Goal: Information Seeking & Learning: Find specific fact

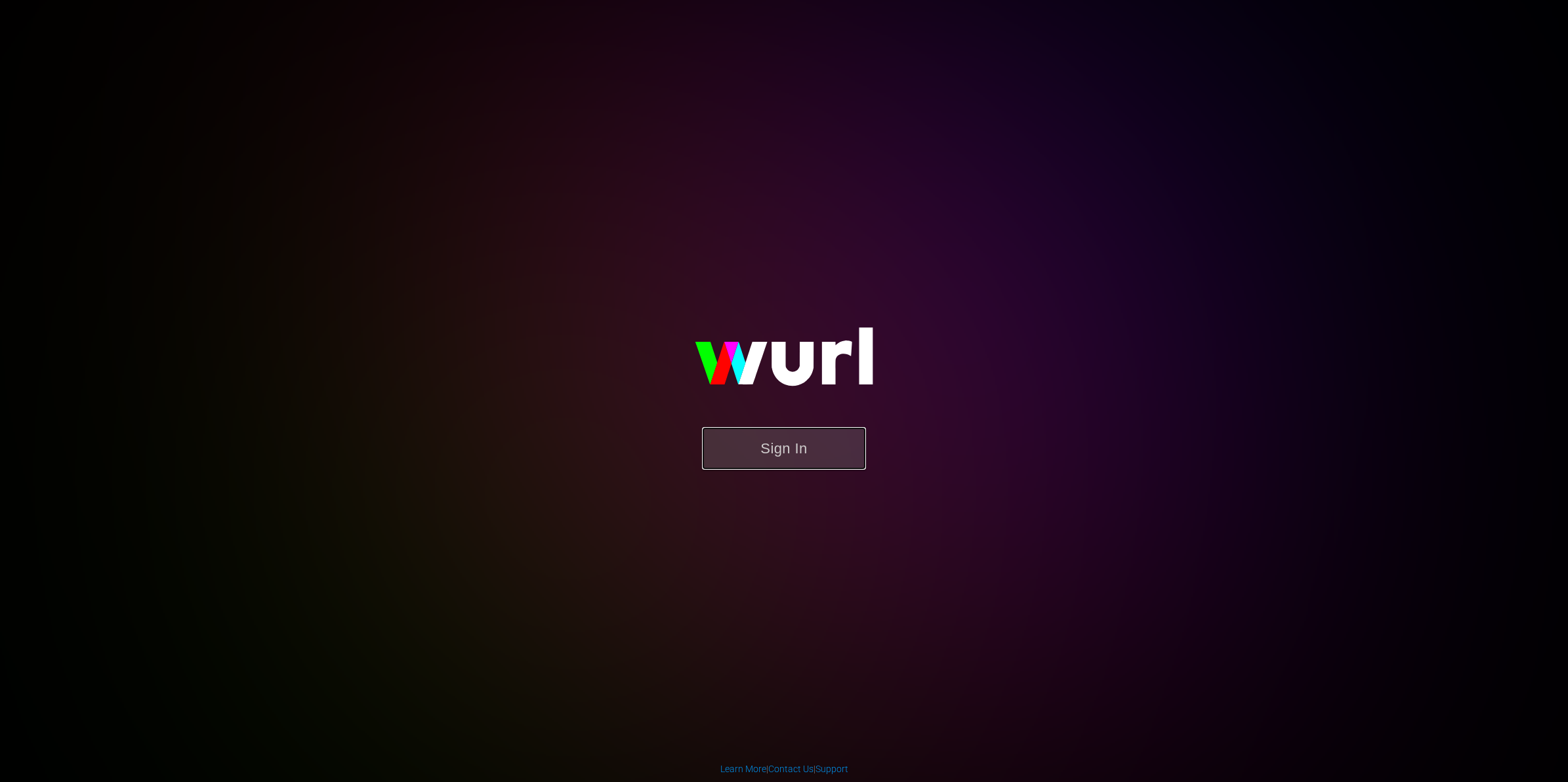
click at [786, 450] on button "Sign In" at bounding box center [783, 448] width 164 height 43
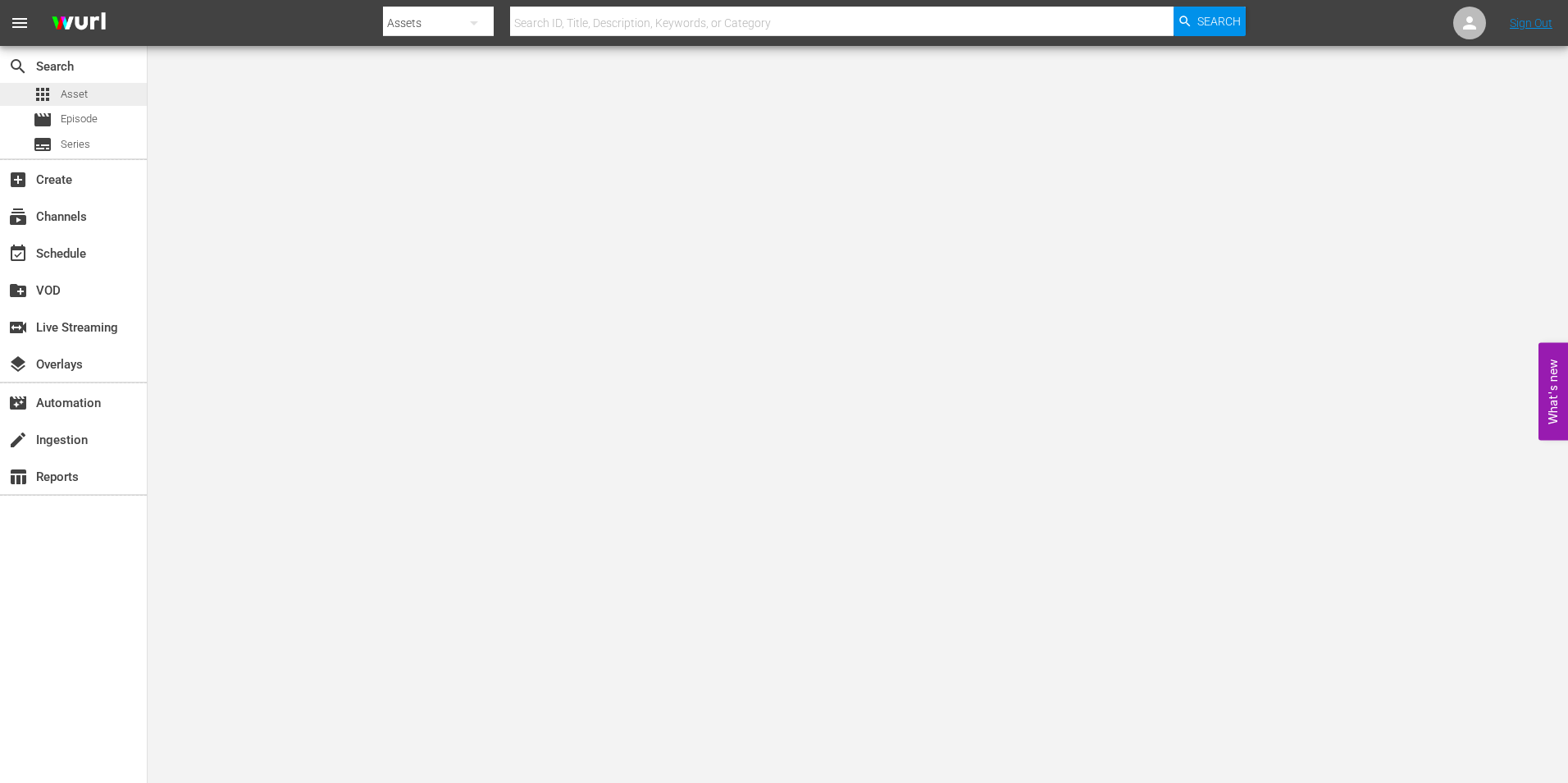
click at [57, 86] on div "apps Asset" at bounding box center [60, 94] width 55 height 23
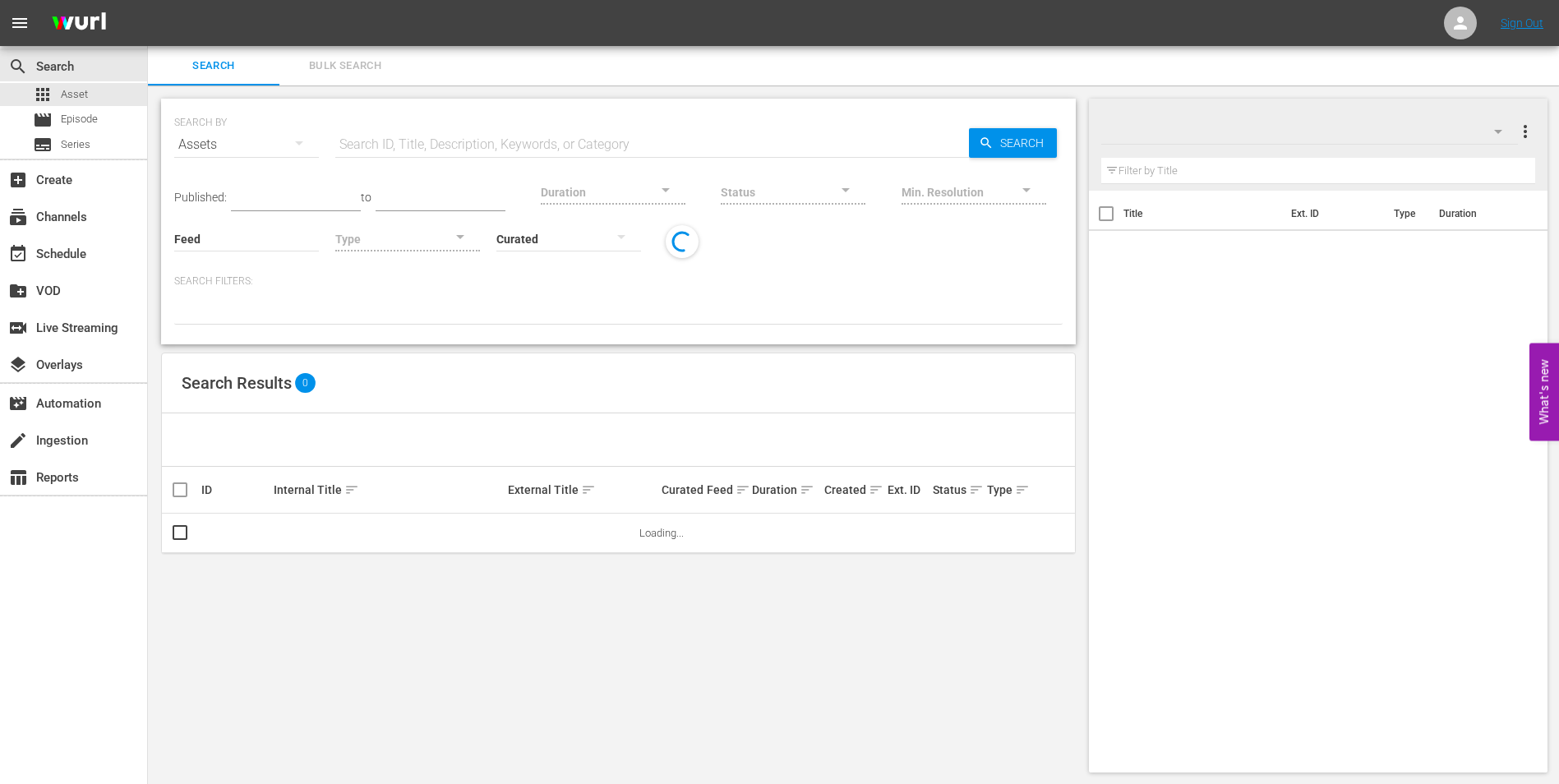
click at [530, 152] on input "text" at bounding box center [652, 144] width 633 height 39
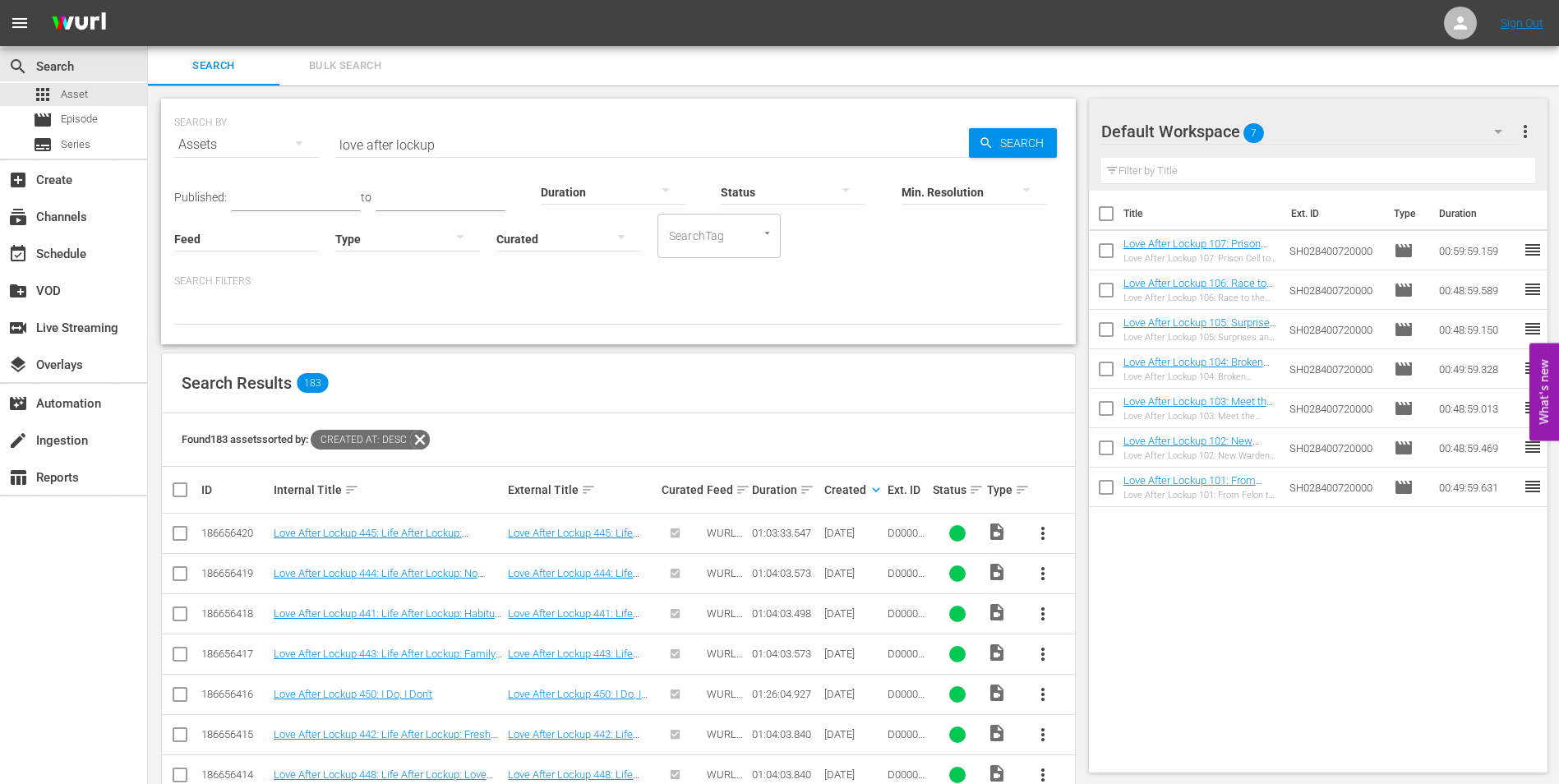
click at [441, 146] on input "love after lockup" at bounding box center [652, 144] width 633 height 39
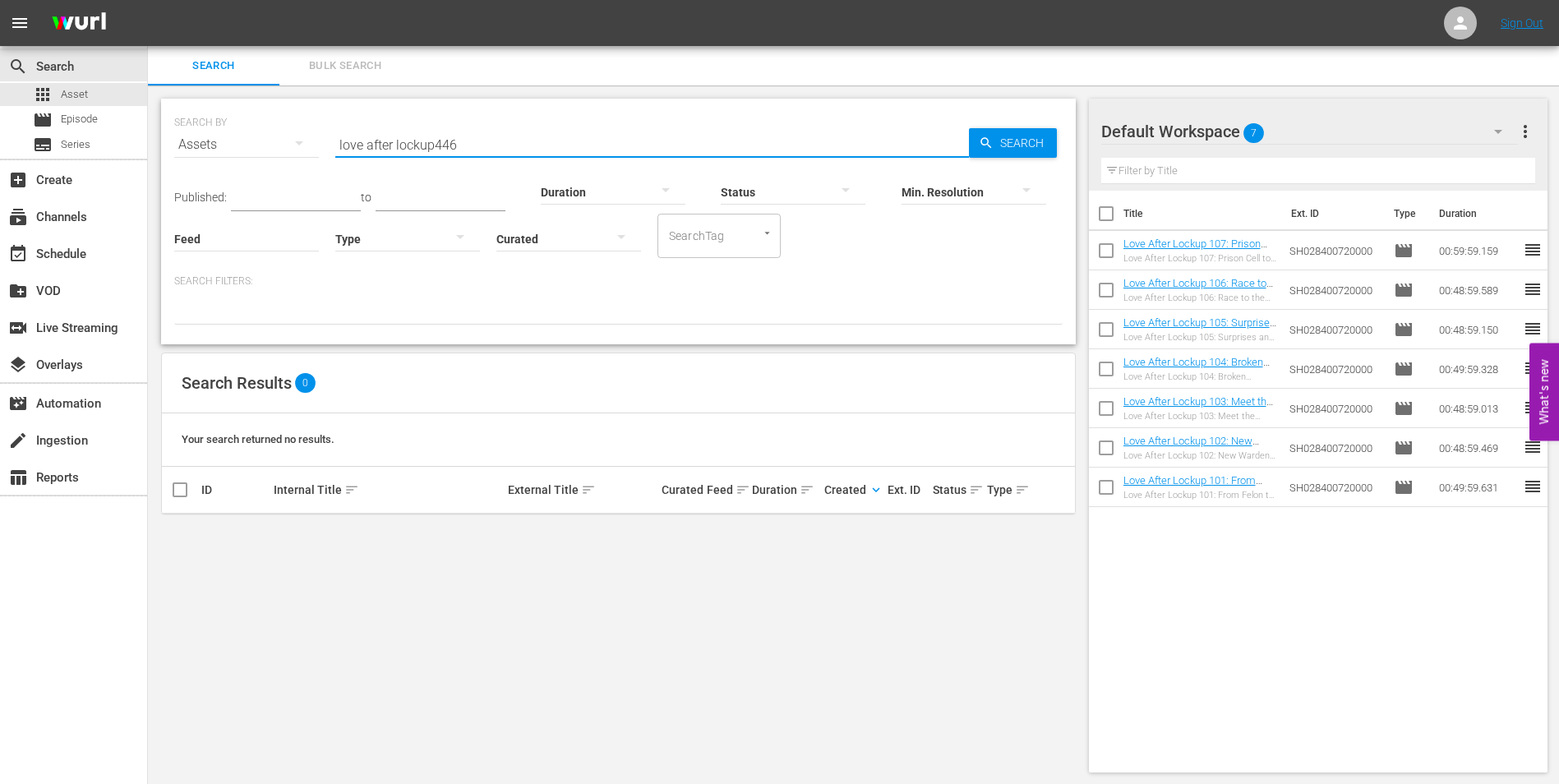
click at [438, 145] on input "love after lockup446" at bounding box center [652, 144] width 633 height 39
click at [435, 143] on input "love after lockup446" at bounding box center [652, 144] width 633 height 39
click at [465, 141] on input "love after lockup 446" at bounding box center [652, 144] width 633 height 39
type input "love after lockup 451"
drag, startPoint x: 366, startPoint y: 142, endPoint x: 277, endPoint y: 150, distance: 89.4
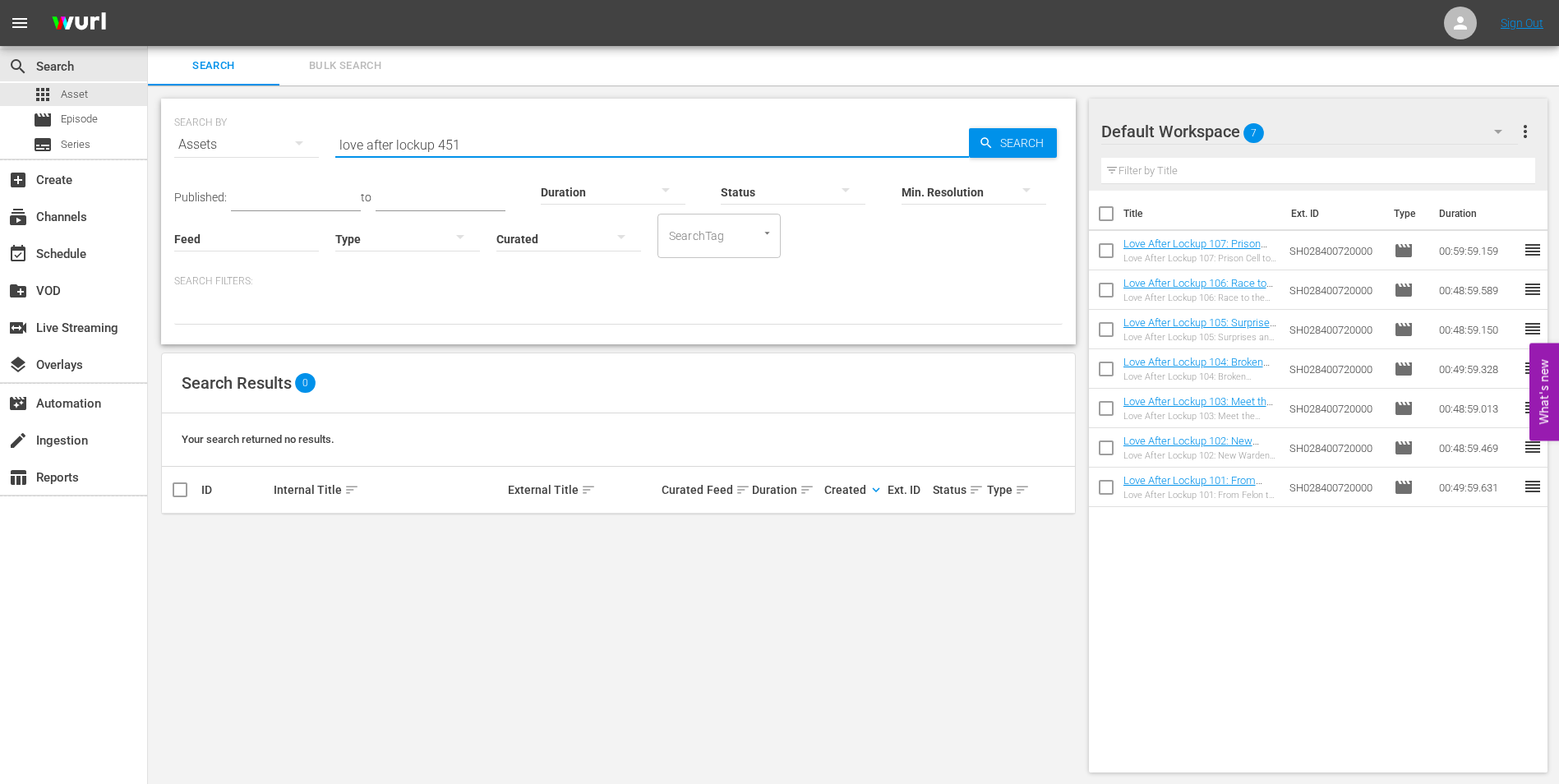
click at [277, 150] on div "SEARCH BY Search By Assets Search ID, Title, Description, Keywords, or Category…" at bounding box center [618, 134] width 888 height 59
type input "no one saw a thing"
drag, startPoint x: 455, startPoint y: 155, endPoint x: 317, endPoint y: 136, distance: 139.3
click at [317, 136] on div "SEARCH BY Search By Assets Search ID, Title, Description, Keywords, or Category…" at bounding box center [618, 134] width 888 height 59
type input "yorkshire"
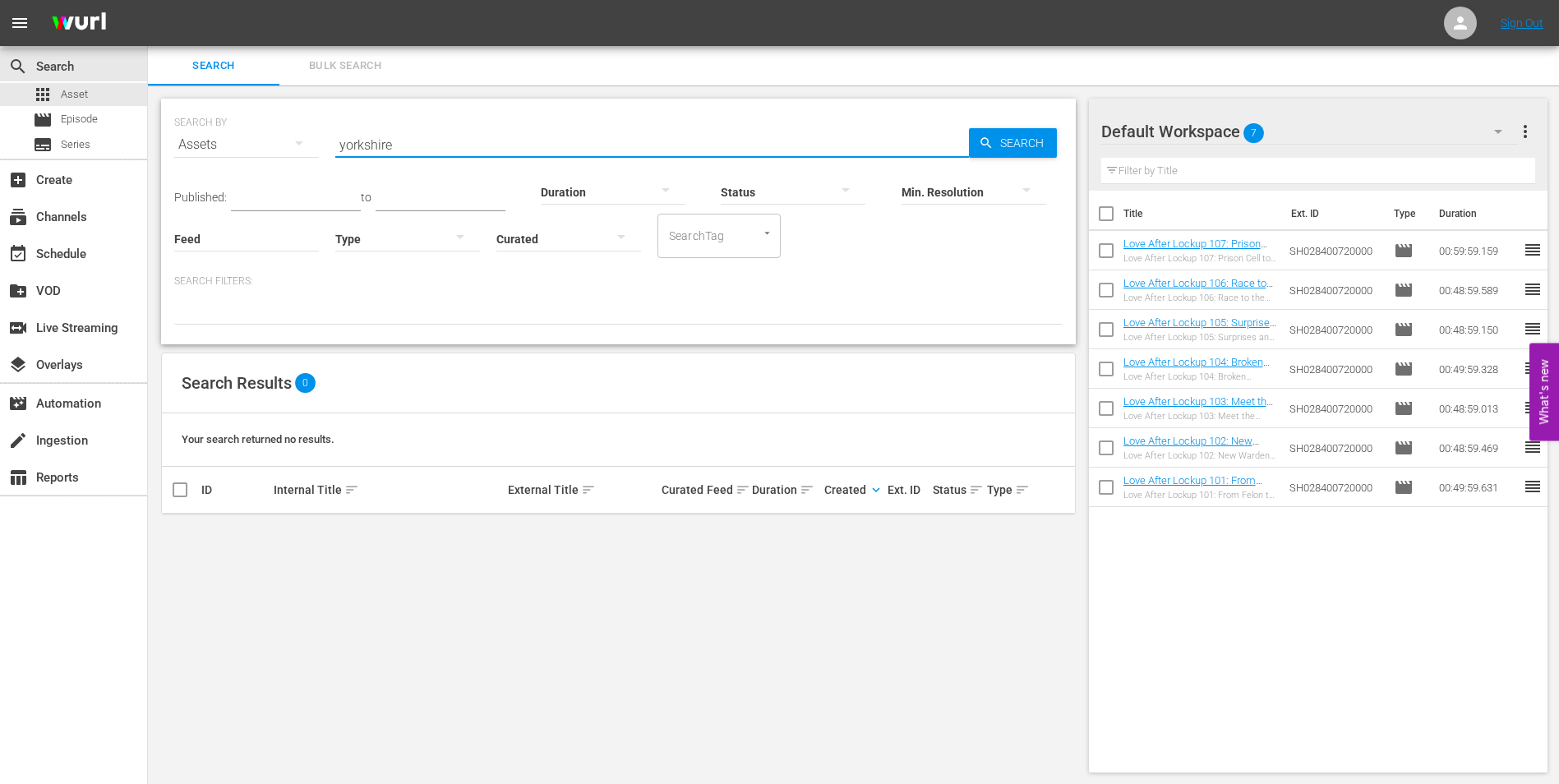
click at [436, 88] on div "SEARCH BY Search By Assets Search ID, Title, Description, Keywords, or Category…" at bounding box center [618, 435] width 941 height 700
drag, startPoint x: 410, startPoint y: 143, endPoint x: 310, endPoint y: 143, distance: 100.0
click at [310, 143] on div "SEARCH BY Search By Assets Search ID, Title, Description, Keywords, or Category…" at bounding box center [618, 134] width 888 height 59
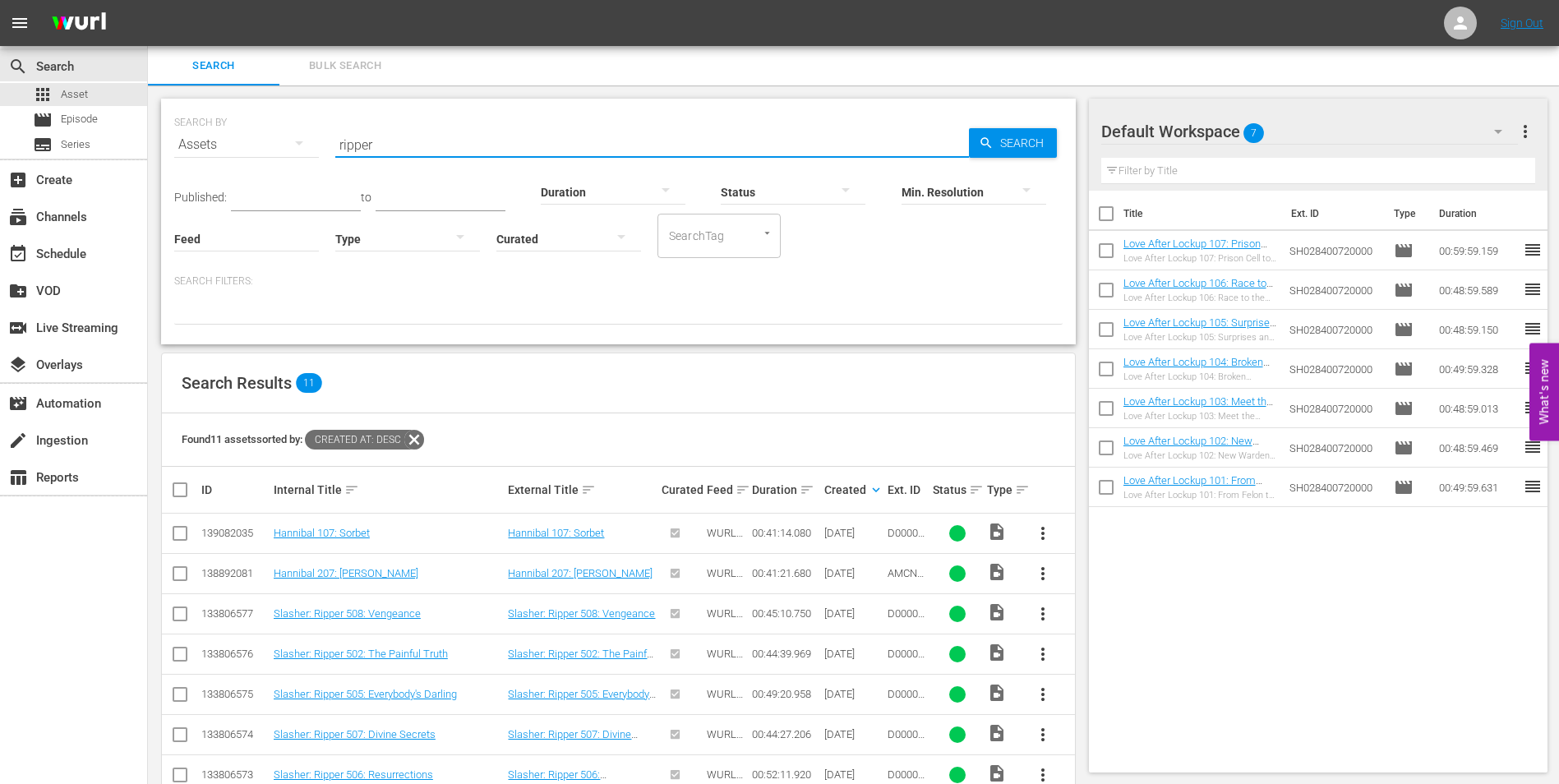
click at [337, 146] on input "ripper" at bounding box center [652, 144] width 633 height 39
type input "yorkshire ripper"
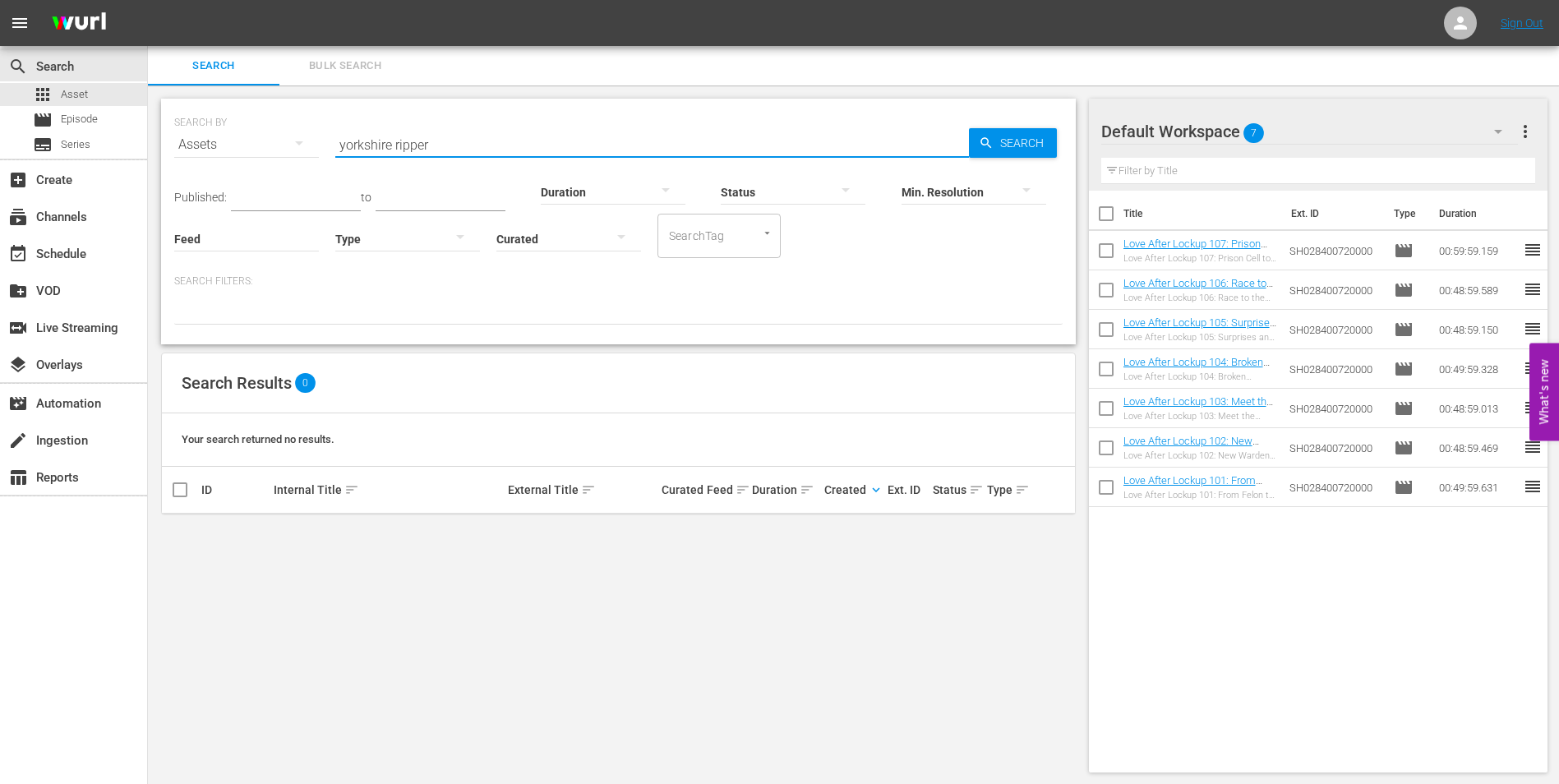
drag, startPoint x: 417, startPoint y: 136, endPoint x: 277, endPoint y: 126, distance: 140.4
click at [277, 126] on div "SEARCH BY Search By Assets Search ID, Title, Description, Keywords, or Category…" at bounding box center [618, 134] width 888 height 59
type input "heiress and the heist"
drag, startPoint x: 364, startPoint y: 128, endPoint x: 329, endPoint y: 127, distance: 35.0
click at [329, 127] on div "SEARCH BY Search By Assets Search ID, Title, Description, Keywords, or Category…" at bounding box center [618, 134] width 888 height 59
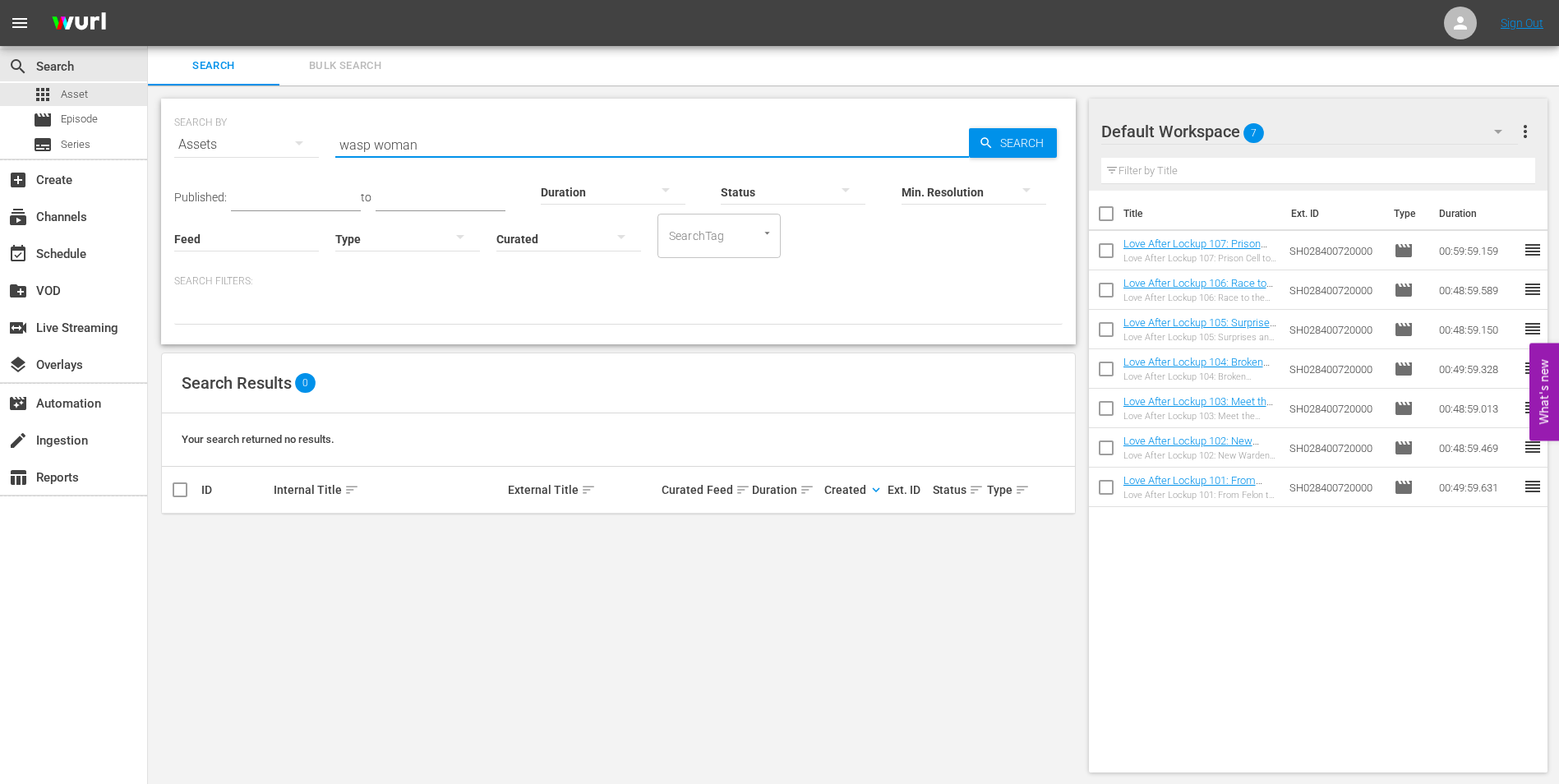
type input "wasp woman"
drag, startPoint x: 438, startPoint y: 137, endPoint x: 324, endPoint y: 133, distance: 114.1
click at [324, 133] on div "SEARCH BY Search By Assets Search ID, Title, Description, Keywords, or Category…" at bounding box center [618, 134] width 888 height 59
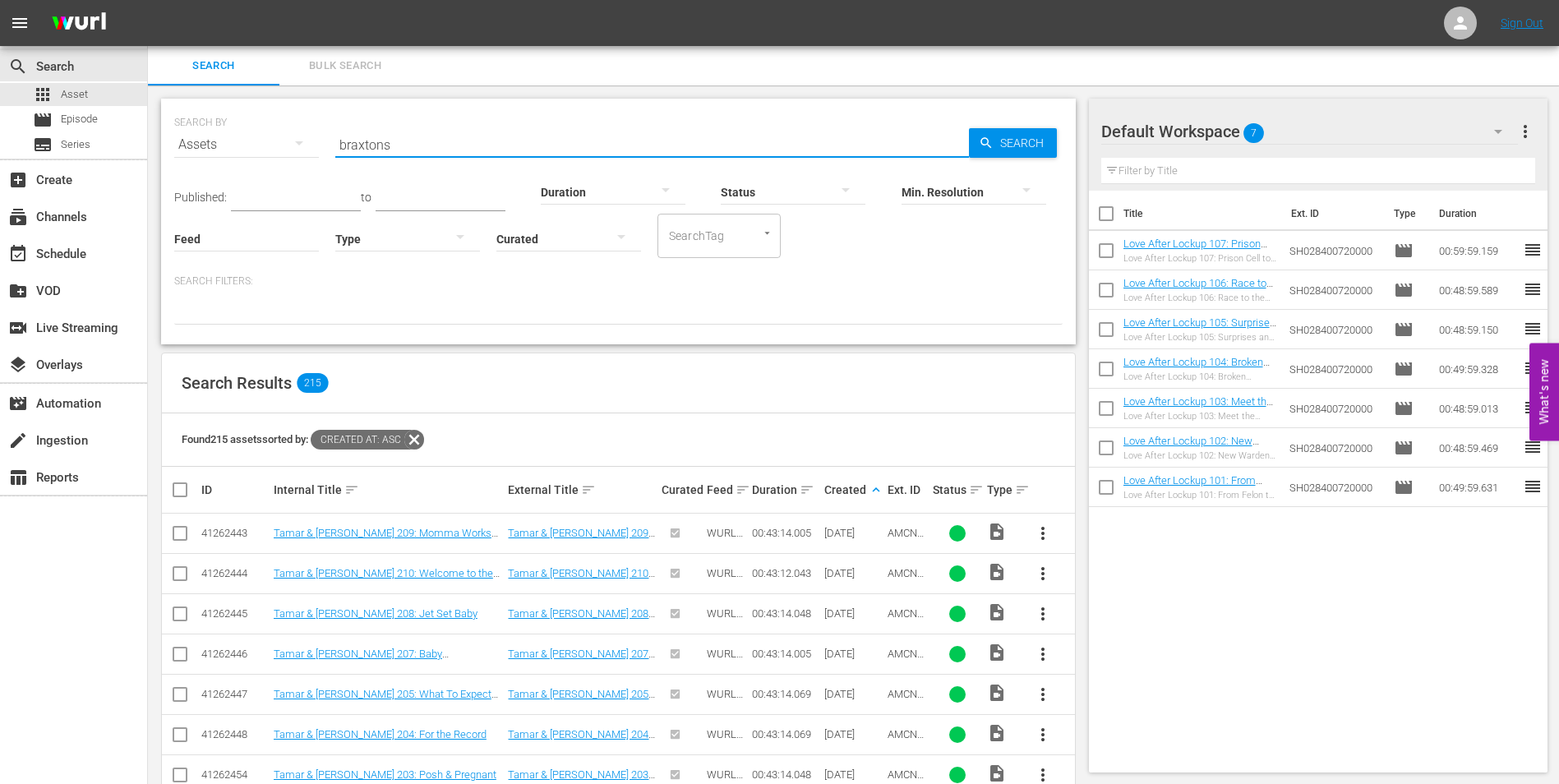
click at [405, 146] on input "braxtons" at bounding box center [652, 144] width 633 height 39
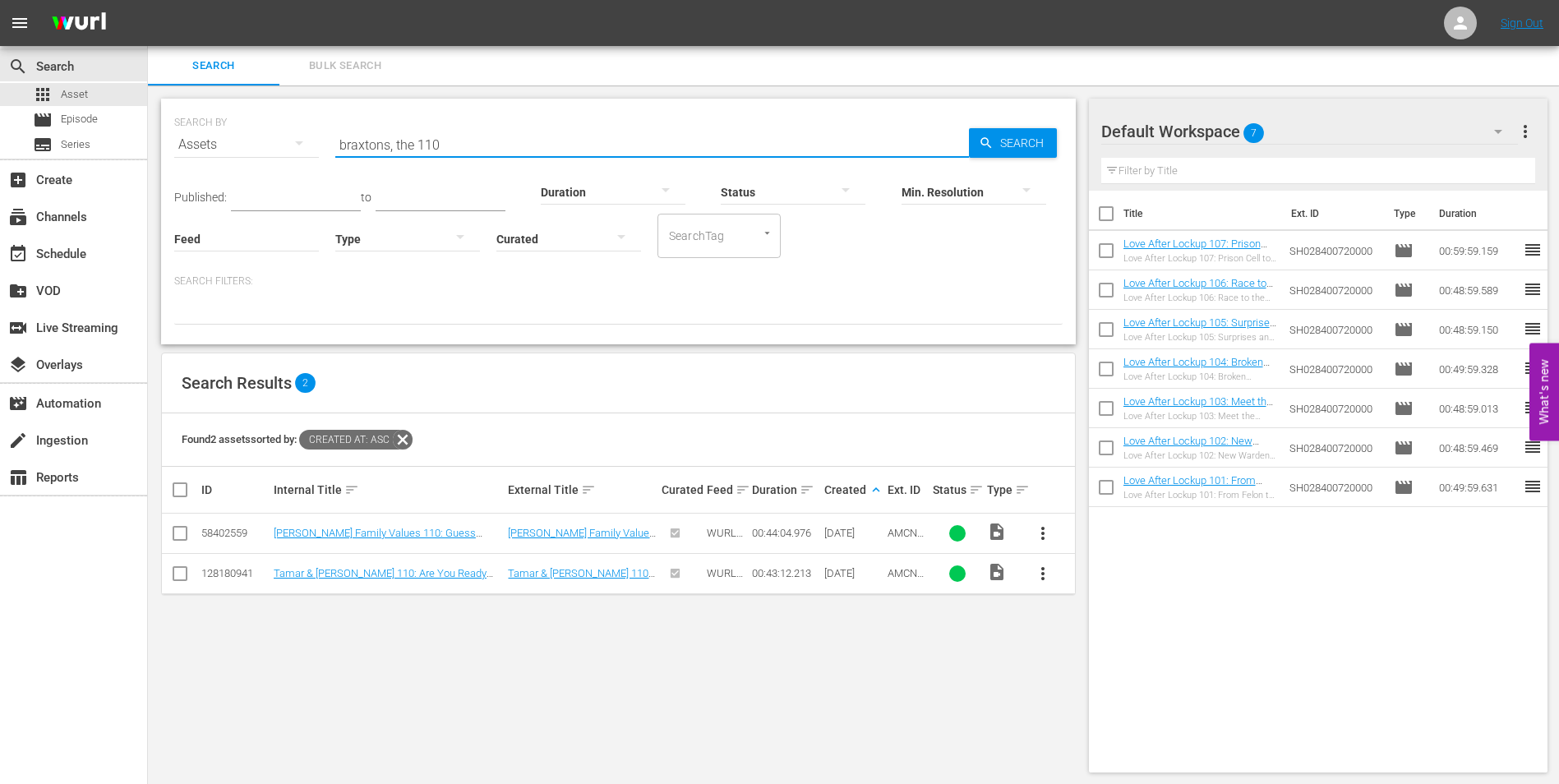
click at [456, 143] on input "braxtons, the 110" at bounding box center [652, 144] width 633 height 39
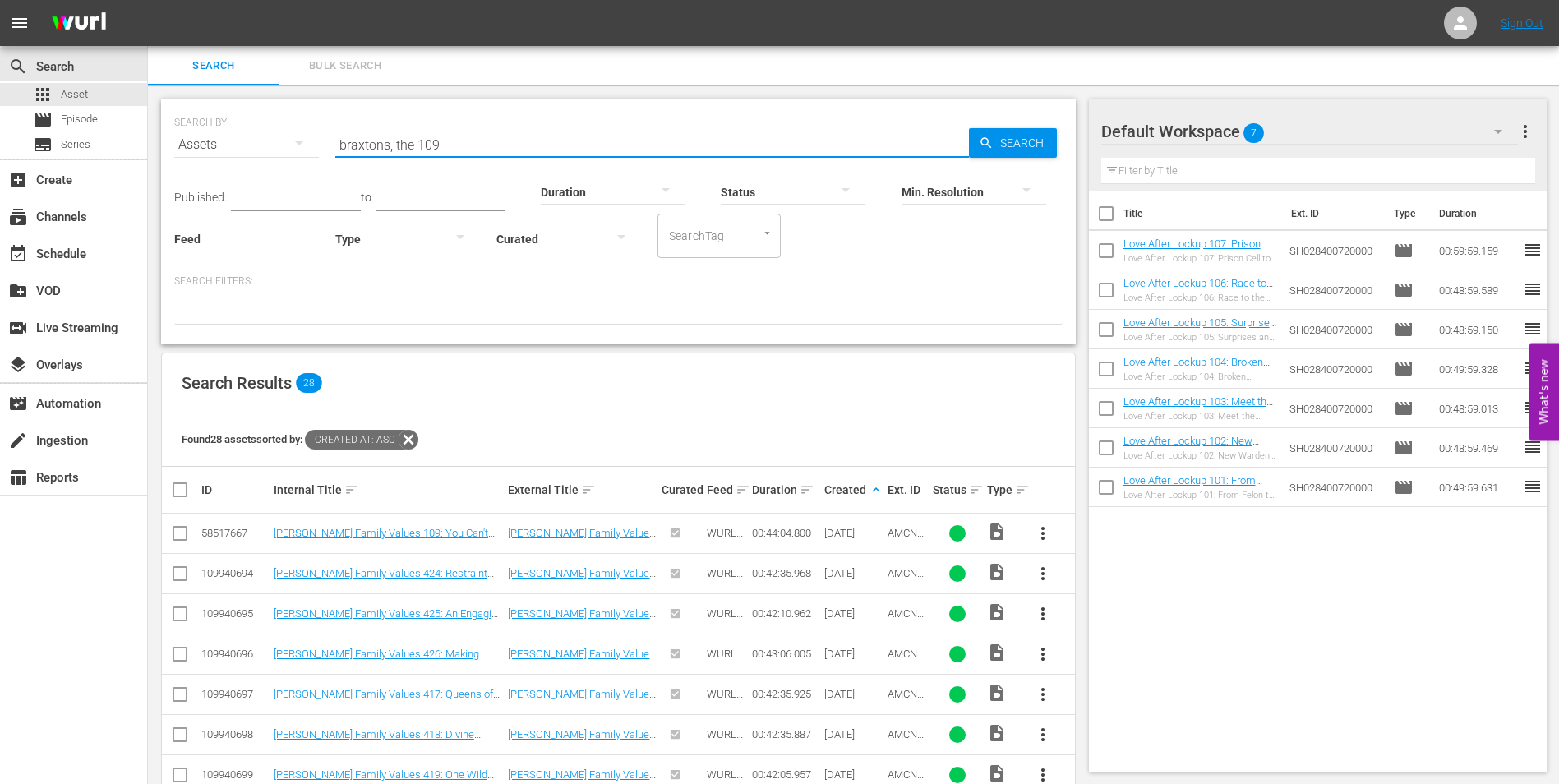
drag, startPoint x: 417, startPoint y: 147, endPoint x: 290, endPoint y: 121, distance: 129.6
click at [290, 121] on div "SEARCH BY Search By Assets Search ID, Title, Description, Keywords, or Category…" at bounding box center [618, 134] width 888 height 59
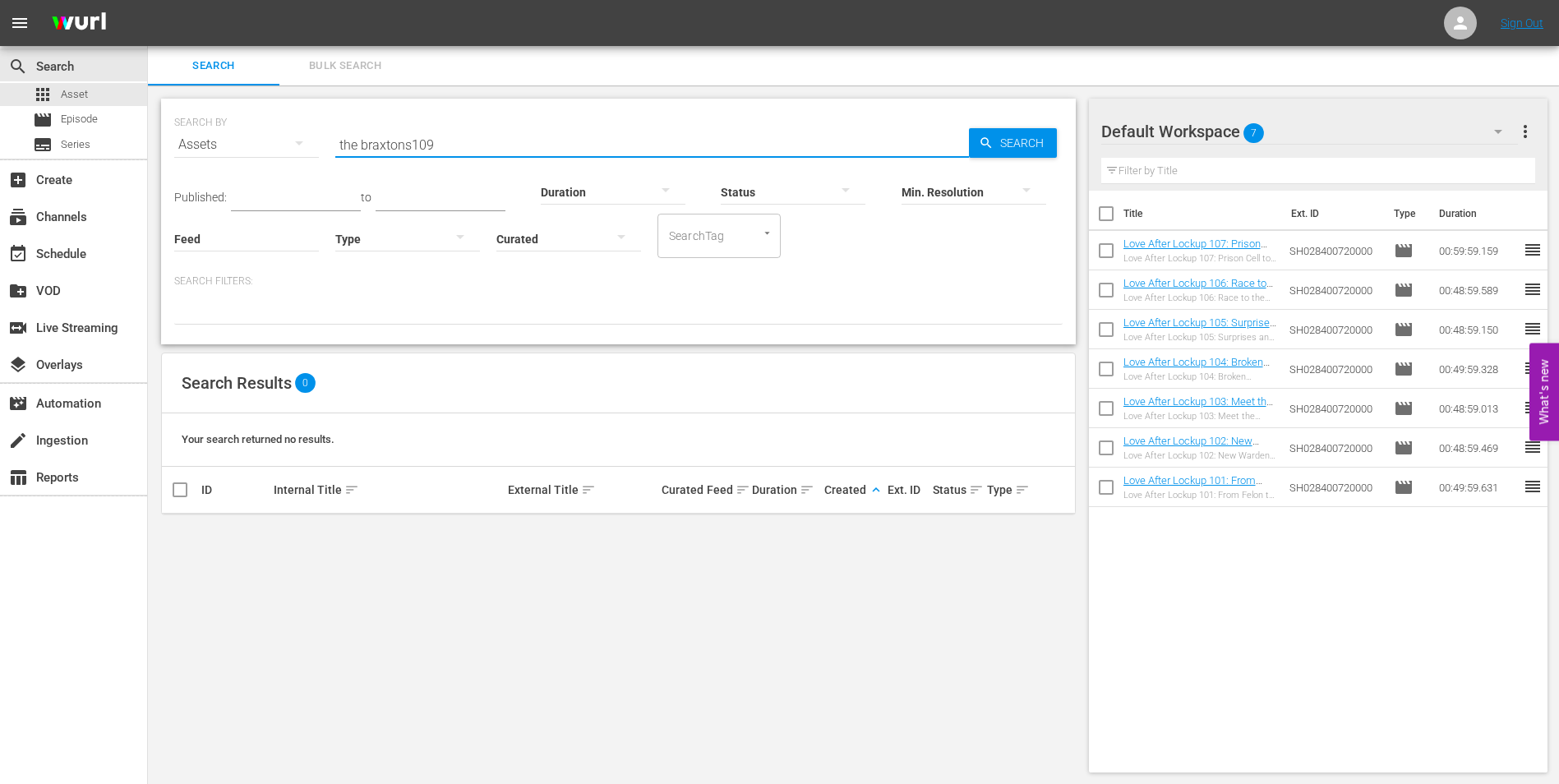
click at [431, 150] on input "the braxtons109" at bounding box center [652, 144] width 633 height 39
drag, startPoint x: 362, startPoint y: 151, endPoint x: 325, endPoint y: 149, distance: 37.1
click at [325, 149] on div "SEARCH BY Search By Assets Search ID, Title, Description, Keywords, or Category…" at bounding box center [618, 134] width 888 height 59
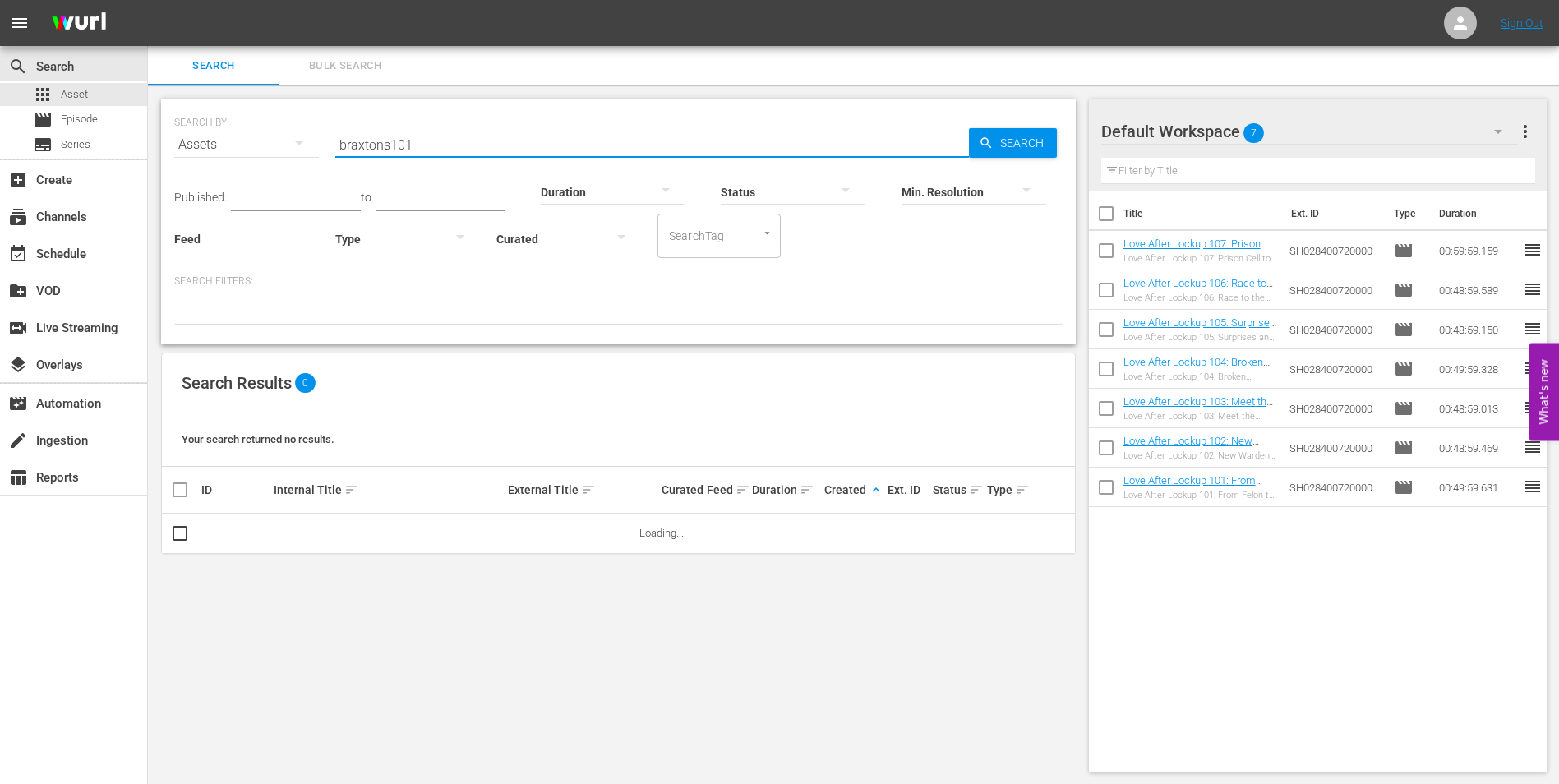
click at [388, 145] on input "braxtons101" at bounding box center [652, 144] width 633 height 39
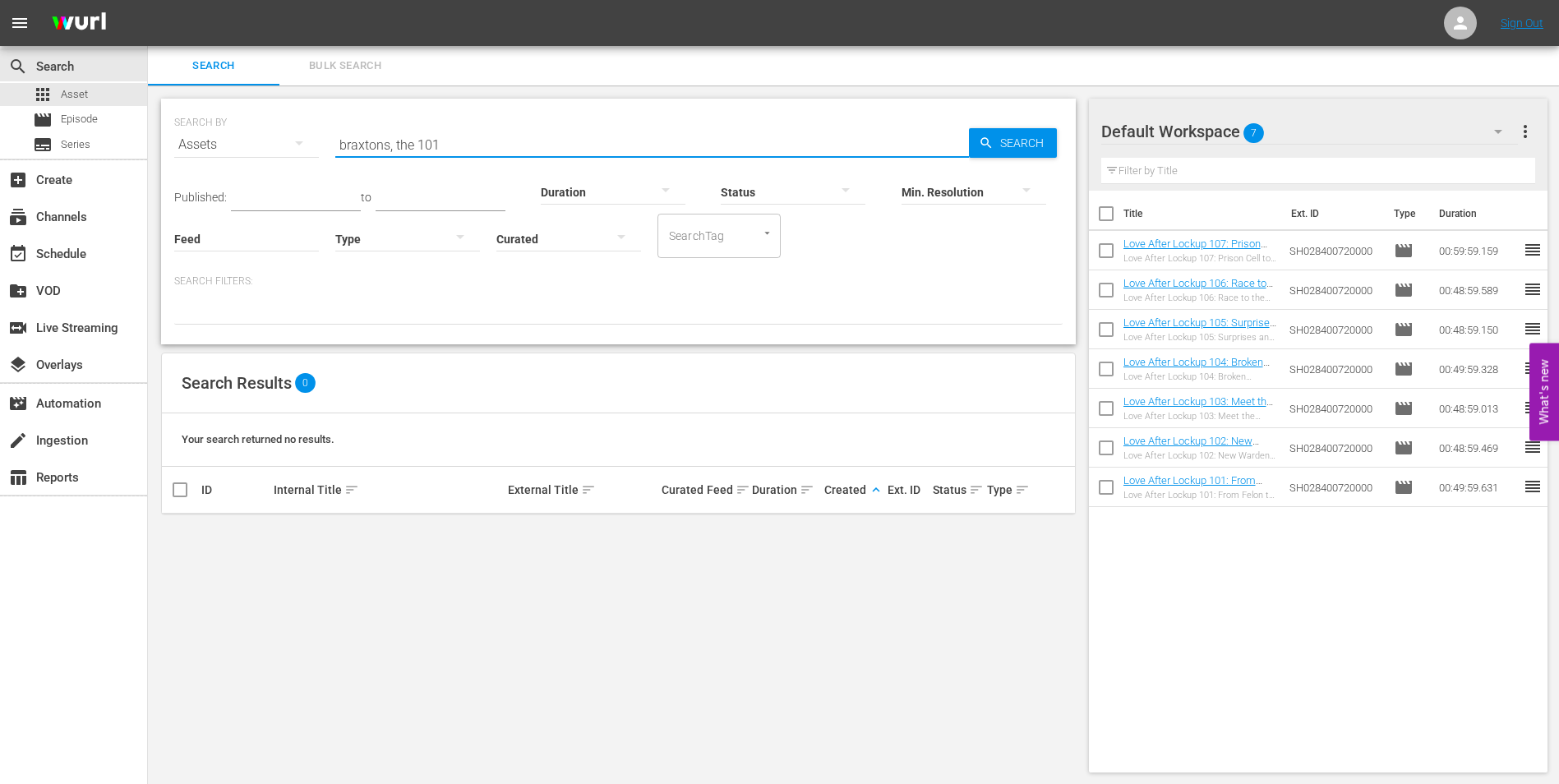
click at [512, 90] on div "SEARCH BY Search By Assets Search ID, Title, Description, Keywords, or Category…" at bounding box center [618, 435] width 941 height 700
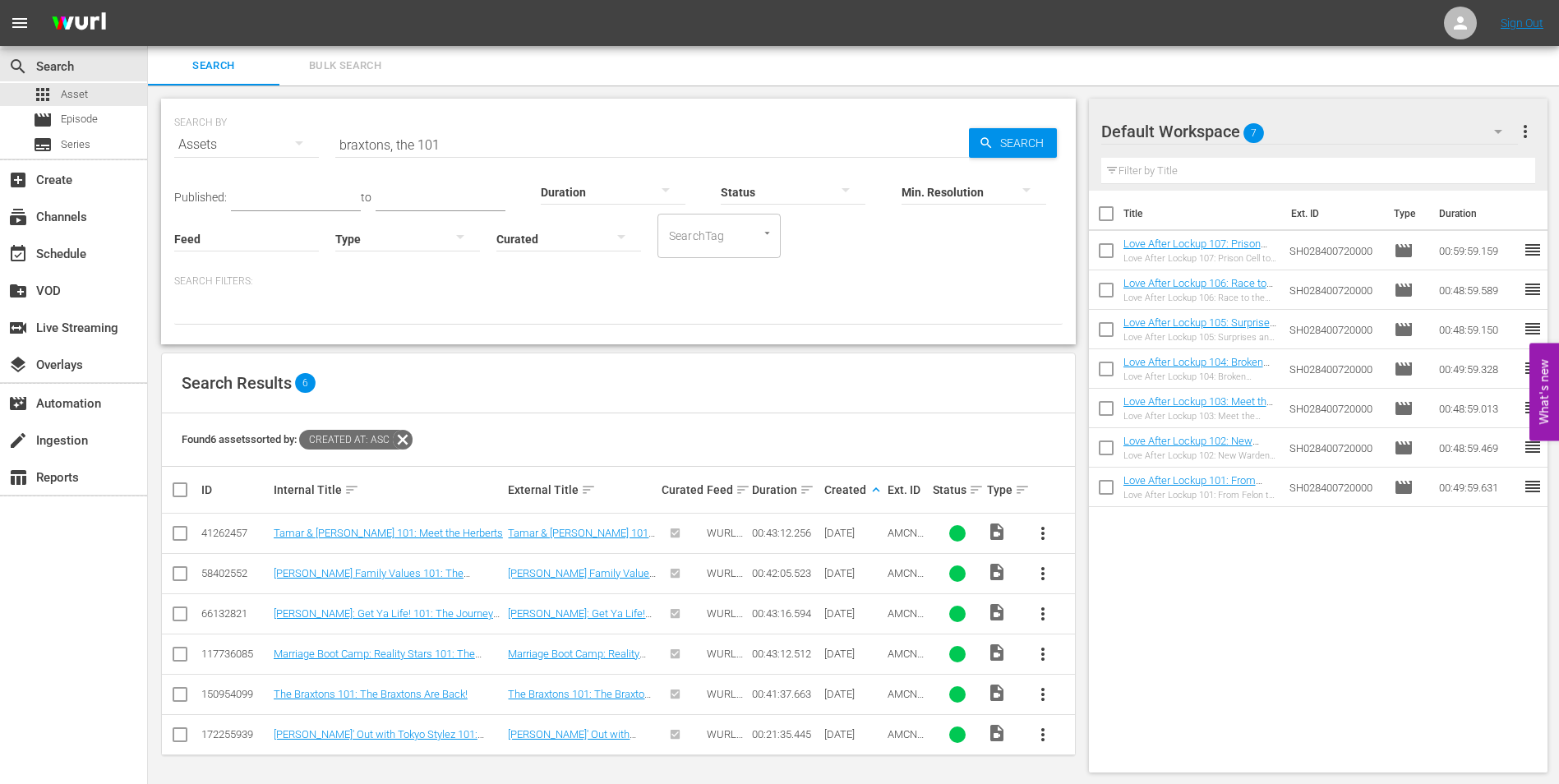
click at [447, 146] on input "braxtons, the 101" at bounding box center [652, 144] width 633 height 39
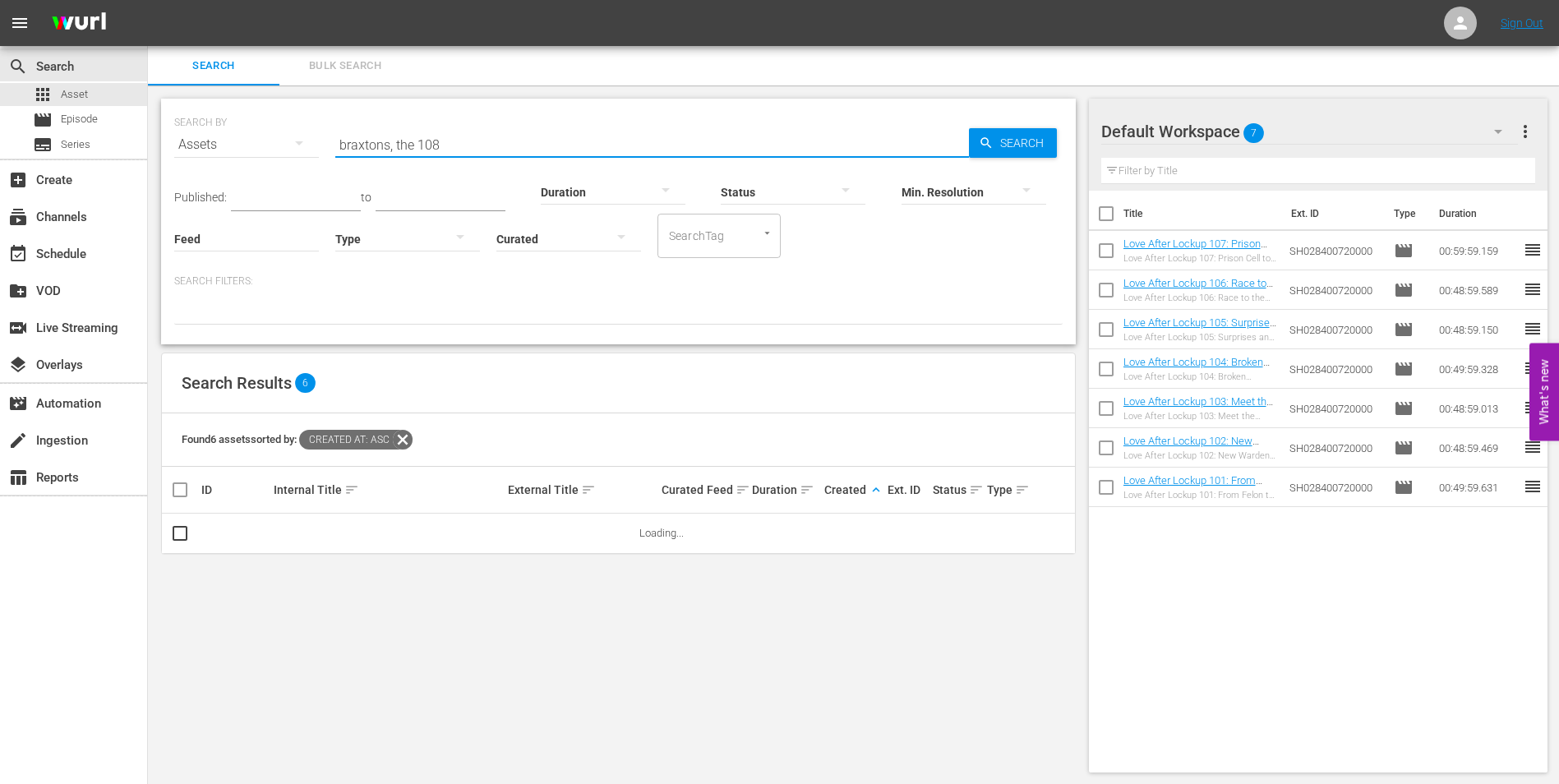
click at [484, 85] on div "SEARCH BY Search By Assets Search ID, Title, Description, Keywords, or Category…" at bounding box center [618, 435] width 941 height 700
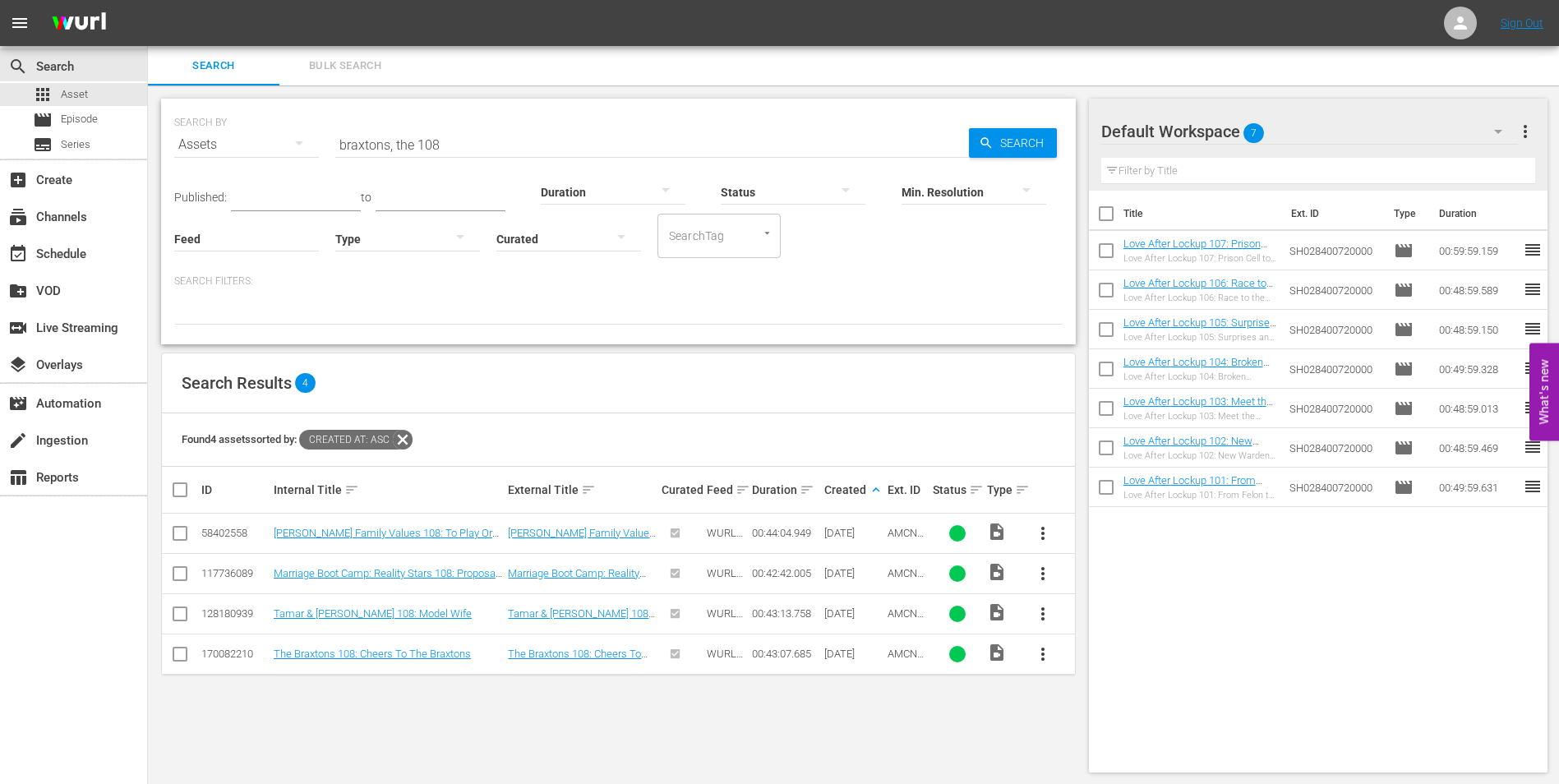
click at [457, 141] on input "braxtons, the 108" at bounding box center [652, 144] width 633 height 39
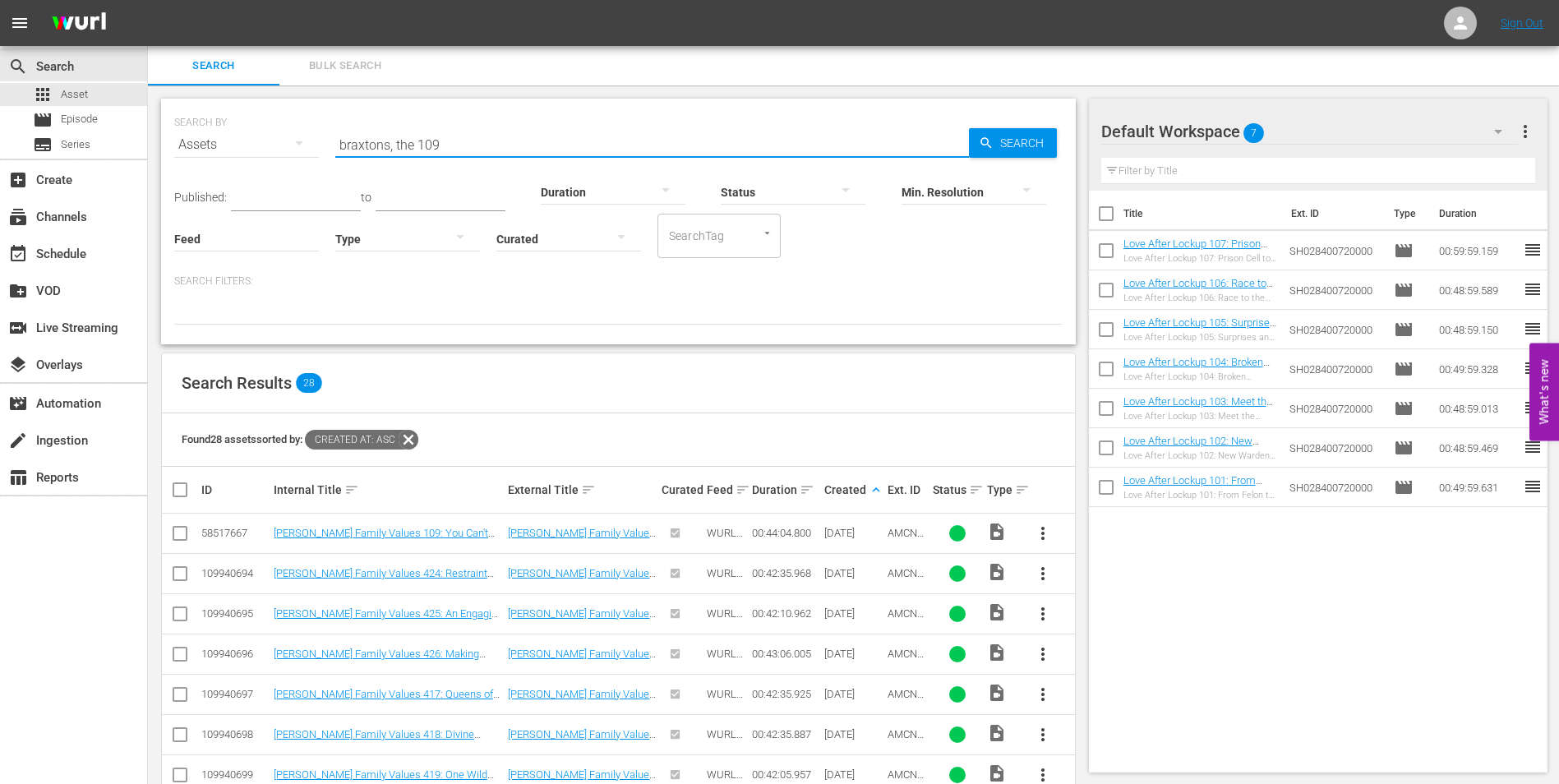
type input "braxtons, the 109"
